Goal: Complete application form

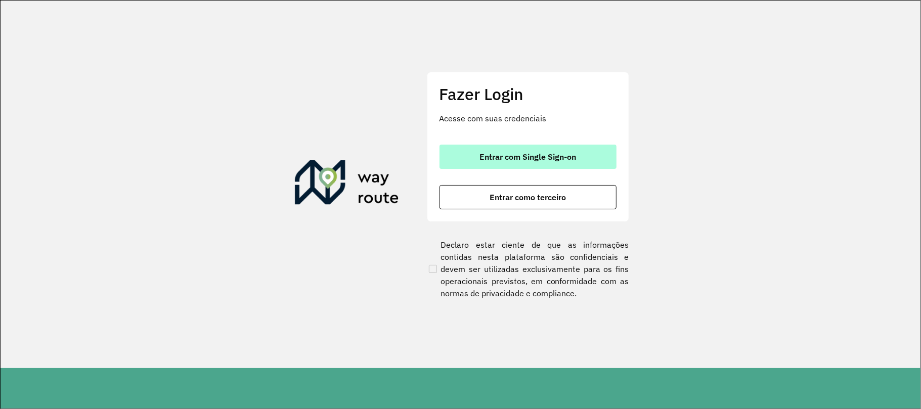
click at [520, 156] on span "Entrar com Single Sign-on" at bounding box center [527, 157] width 97 height 8
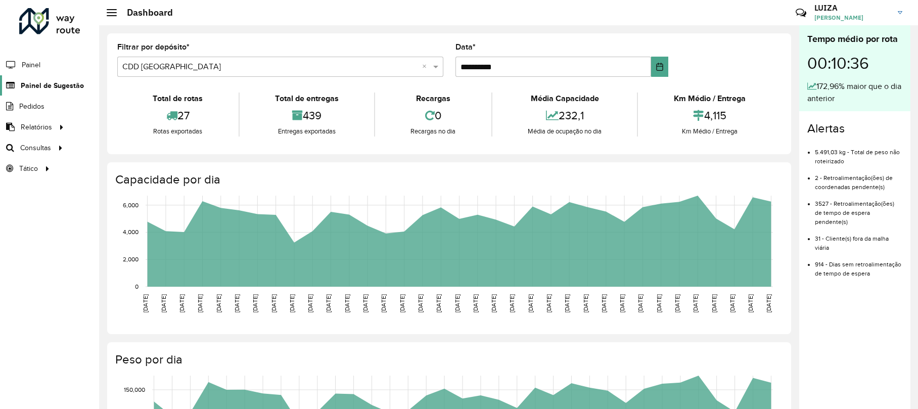
click at [65, 88] on span "Painel de Sugestão" at bounding box center [52, 85] width 63 height 11
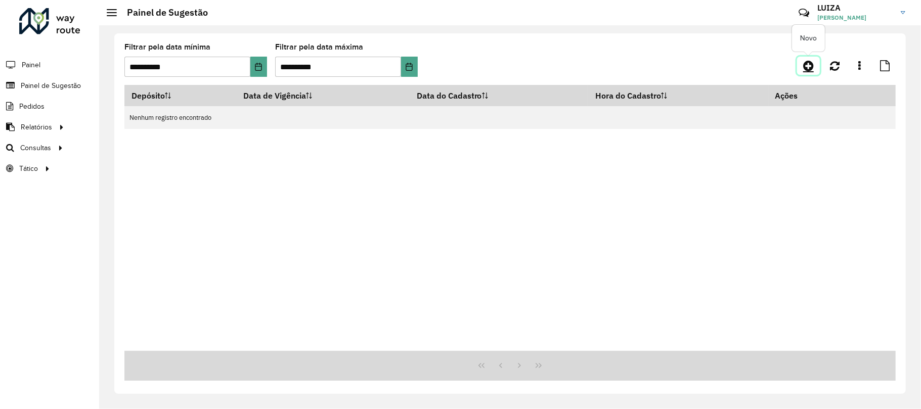
click at [812, 63] on icon at bounding box center [808, 66] width 11 height 12
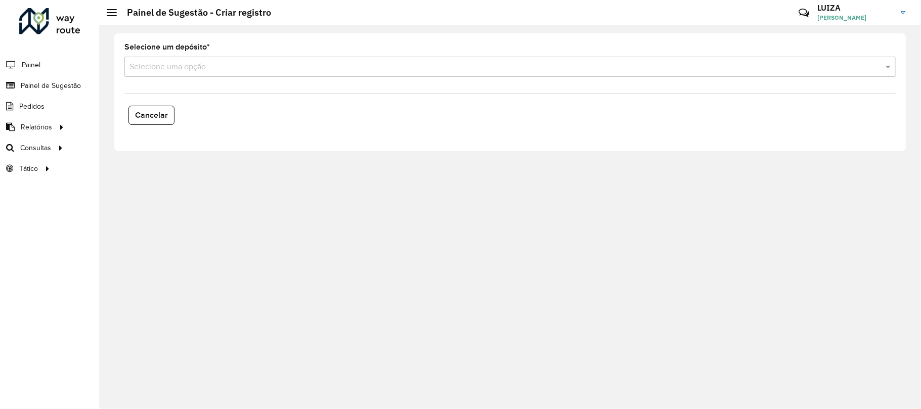
click at [358, 66] on input "text" at bounding box center [499, 67] width 741 height 12
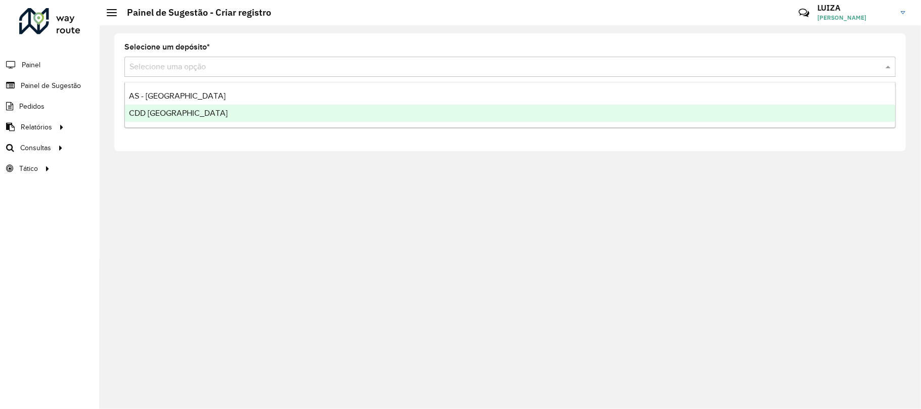
click at [232, 120] on div "CDD [GEOGRAPHIC_DATA]" at bounding box center [510, 113] width 770 height 17
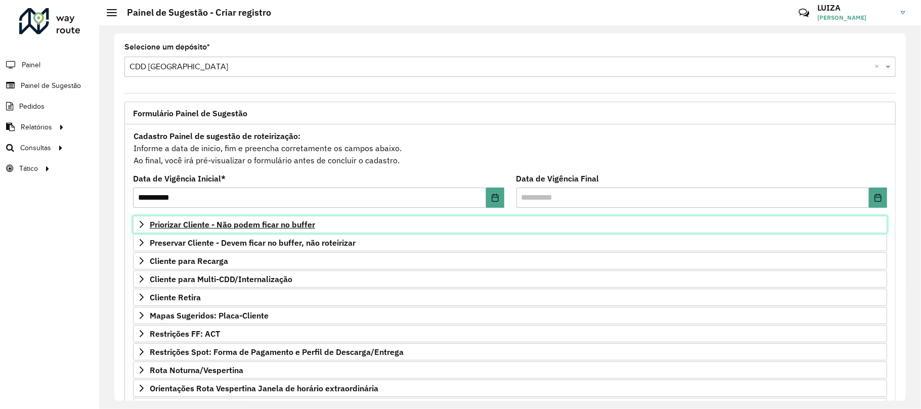
click at [278, 224] on span "Priorizar Cliente - Não podem ficar no buffer" at bounding box center [232, 224] width 165 height 8
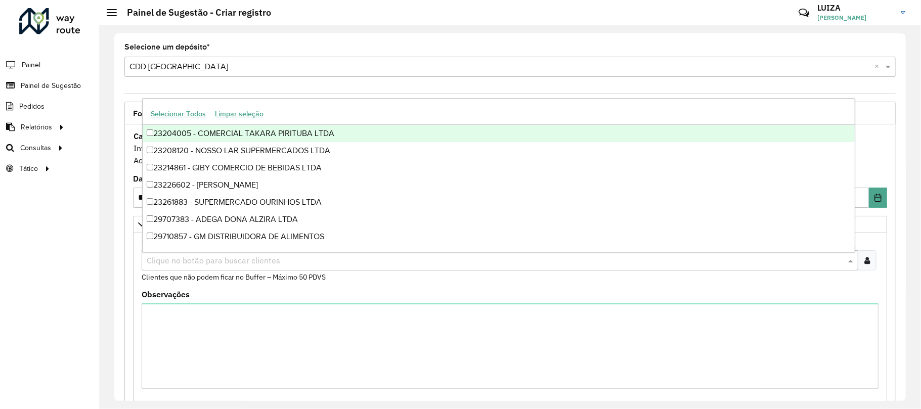
click at [197, 259] on input "text" at bounding box center [494, 261] width 701 height 12
type input "*****"
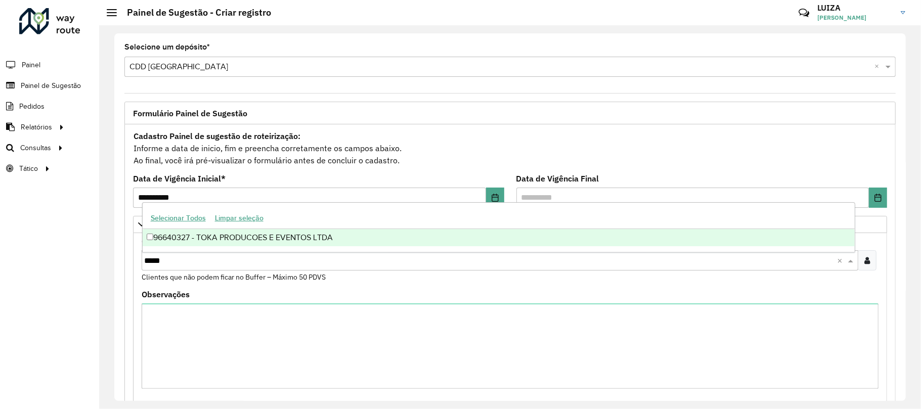
click at [212, 241] on div "96640327 - TOKA PRODUCOES E EVENTOS LTDA" at bounding box center [499, 237] width 712 height 17
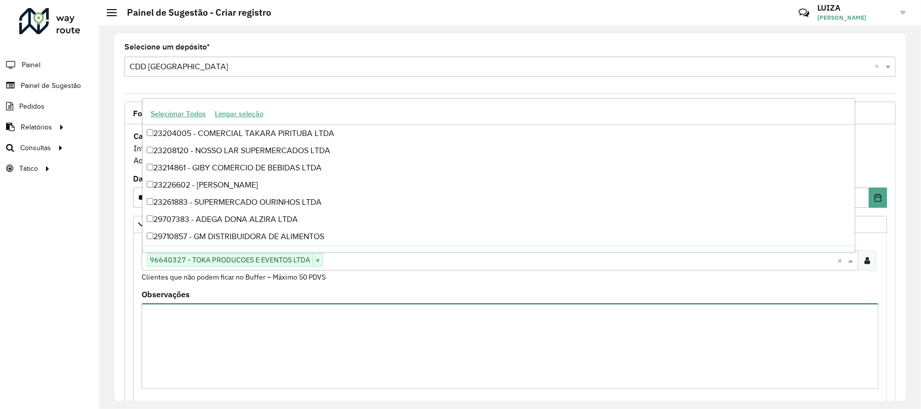
click at [241, 347] on textarea "Observações" at bounding box center [510, 345] width 737 height 85
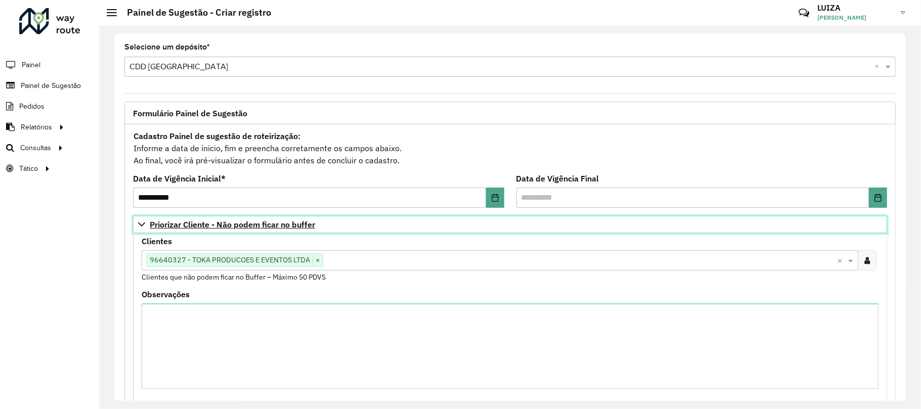
click at [141, 220] on link "Priorizar Cliente - Não podem ficar no buffer" at bounding box center [510, 224] width 754 height 17
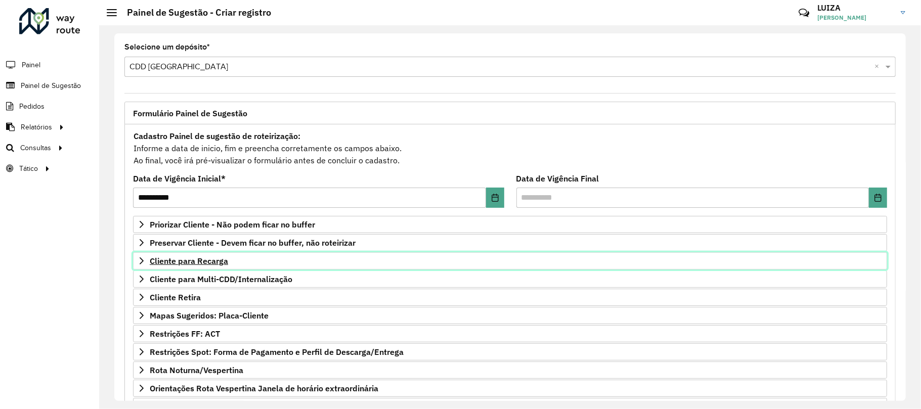
click at [214, 263] on span "Cliente para Recarga" at bounding box center [189, 261] width 78 height 8
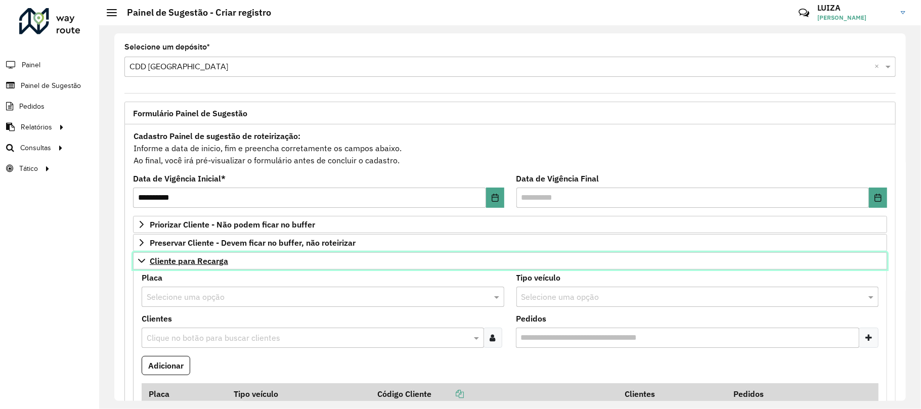
click at [214, 263] on span "Cliente para Recarga" at bounding box center [189, 261] width 78 height 8
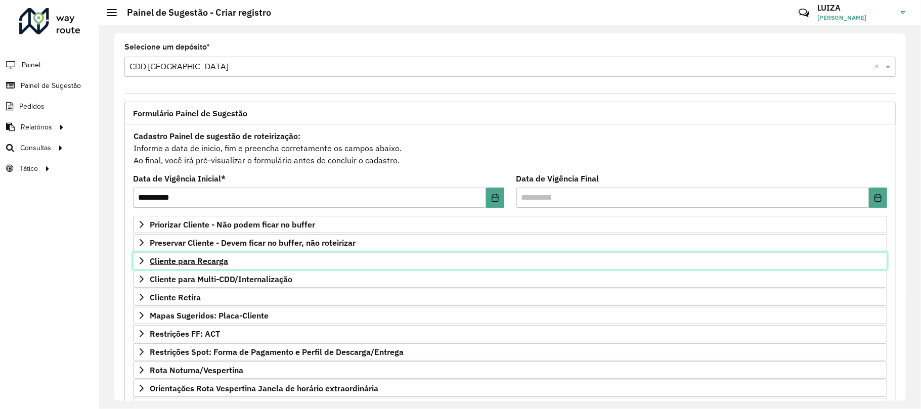
click at [197, 260] on span "Cliente para Recarga" at bounding box center [189, 261] width 78 height 8
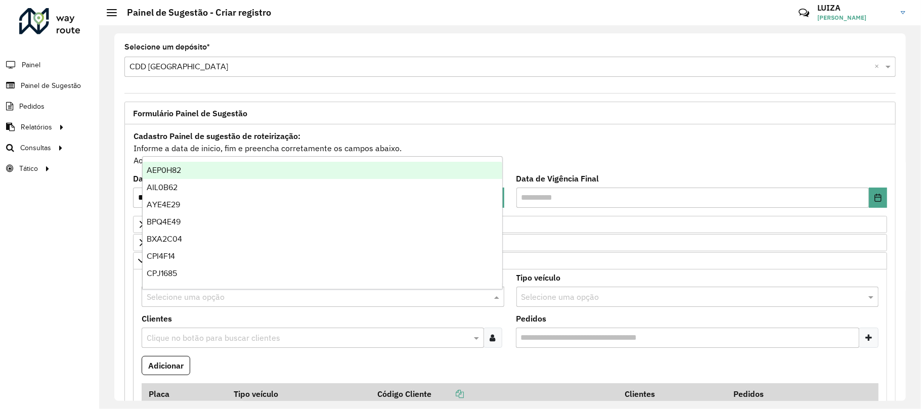
click at [185, 297] on input "text" at bounding box center [313, 297] width 332 height 12
type input "***"
click at [172, 166] on span "REC0001" at bounding box center [163, 170] width 33 height 9
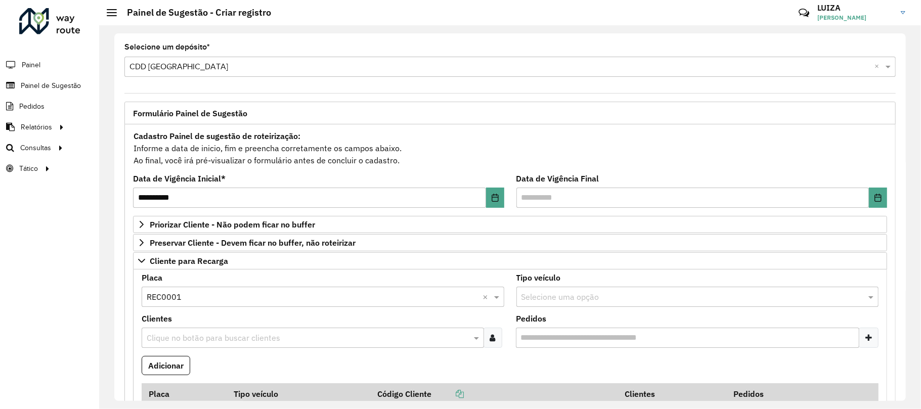
click at [189, 340] on input "text" at bounding box center [307, 338] width 327 height 12
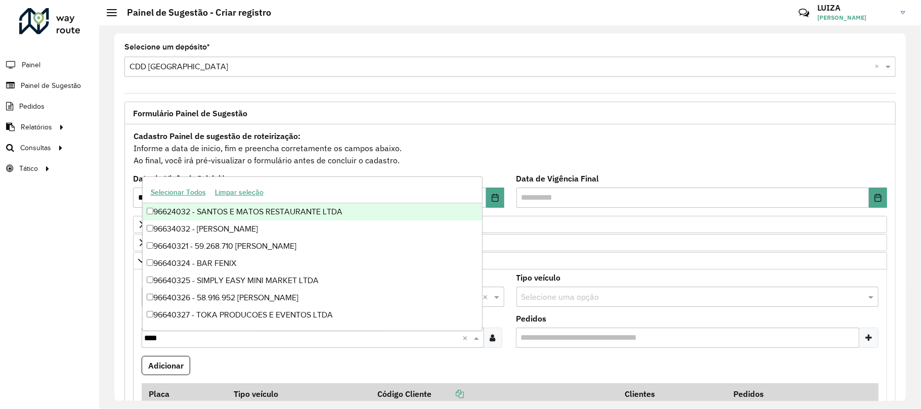
type input "*****"
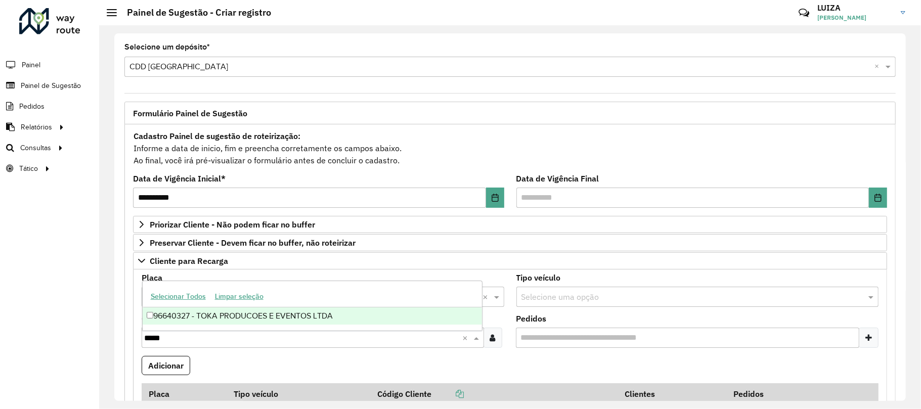
click at [225, 313] on div "96640327 - TOKA PRODUCOES E EVENTOS LTDA" at bounding box center [312, 315] width 339 height 17
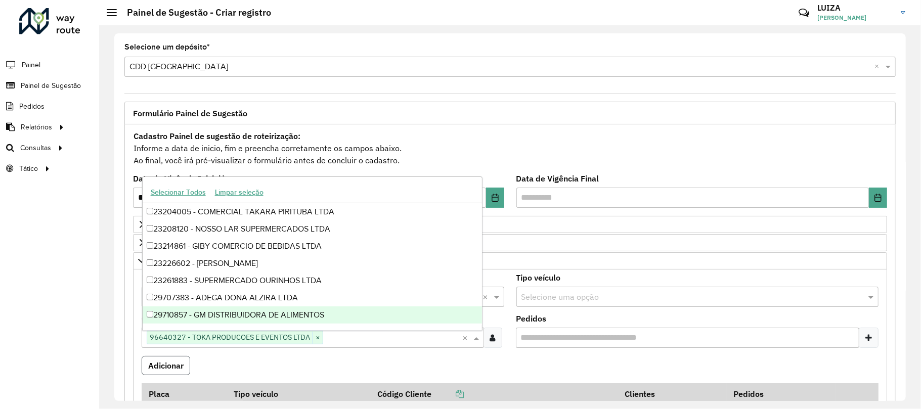
click at [158, 375] on button "Adicionar" at bounding box center [166, 365] width 49 height 19
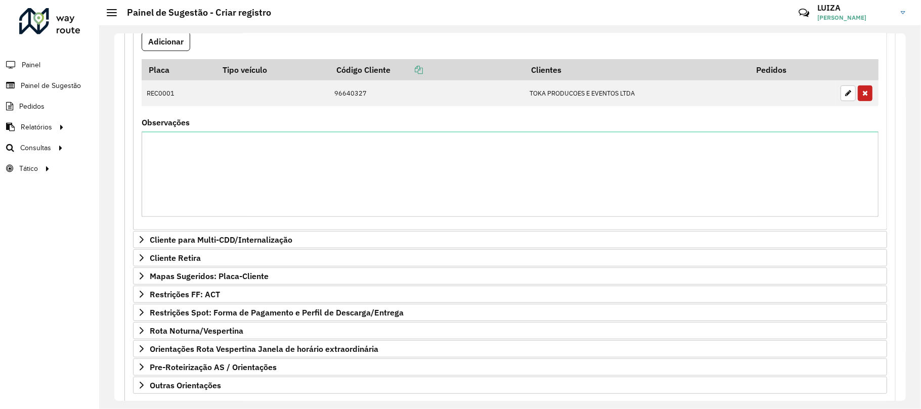
scroll to position [403, 0]
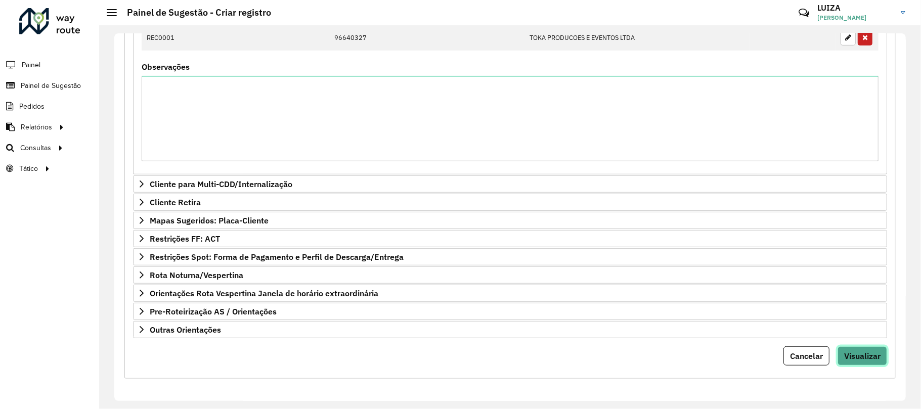
click at [860, 365] on button "Visualizar" at bounding box center [862, 355] width 50 height 19
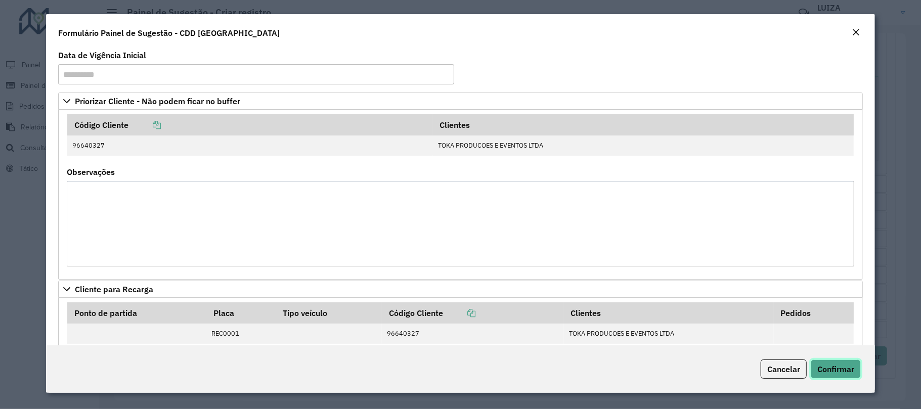
click at [839, 368] on span "Confirmar" at bounding box center [835, 369] width 37 height 10
